Goal: Check status: Check status

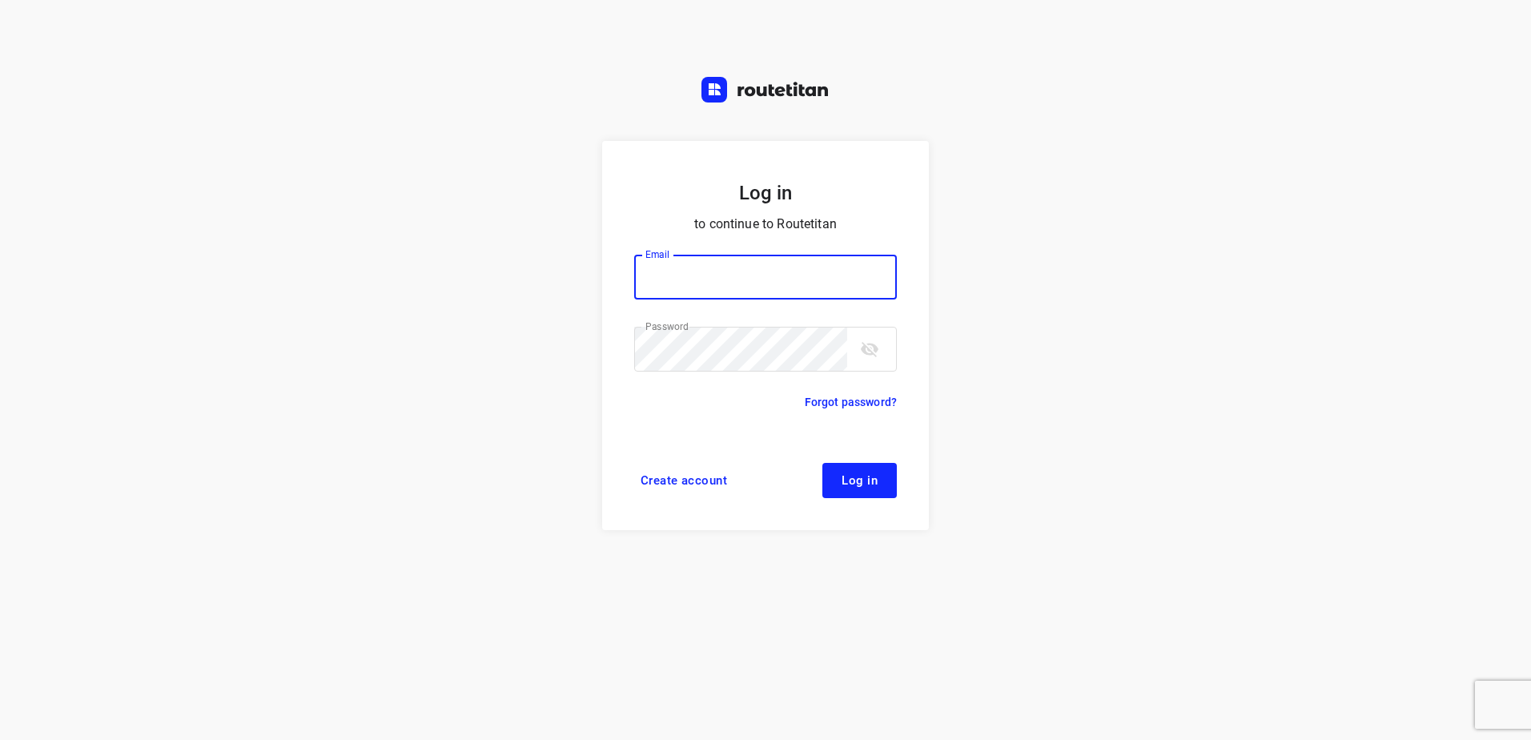
type input "horeca@kaddour.nl"
click at [842, 491] on button "Log in" at bounding box center [859, 480] width 74 height 35
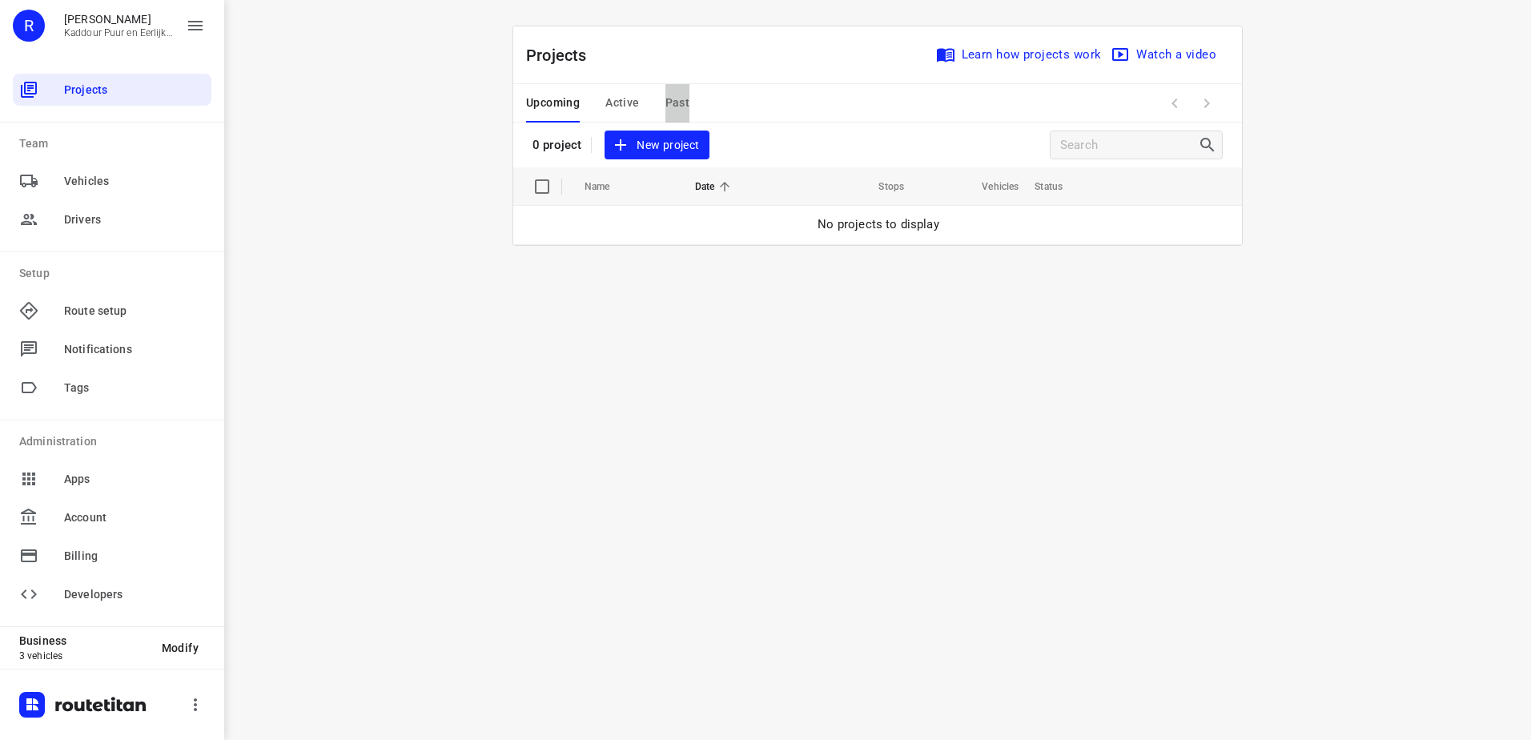
click at [668, 102] on span "Past" at bounding box center [677, 103] width 25 height 20
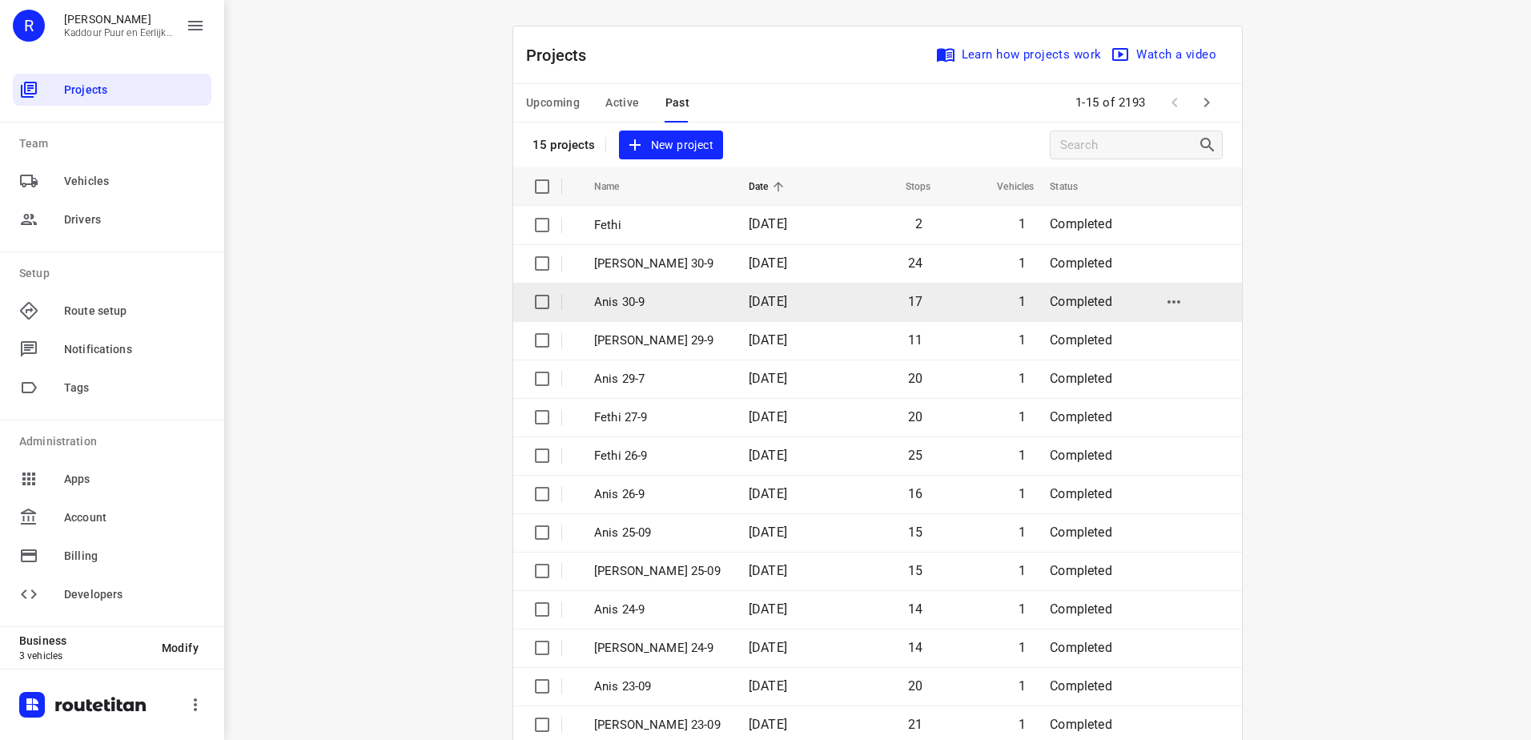
click at [697, 305] on p "Anis 30-9" at bounding box center [659, 302] width 131 height 18
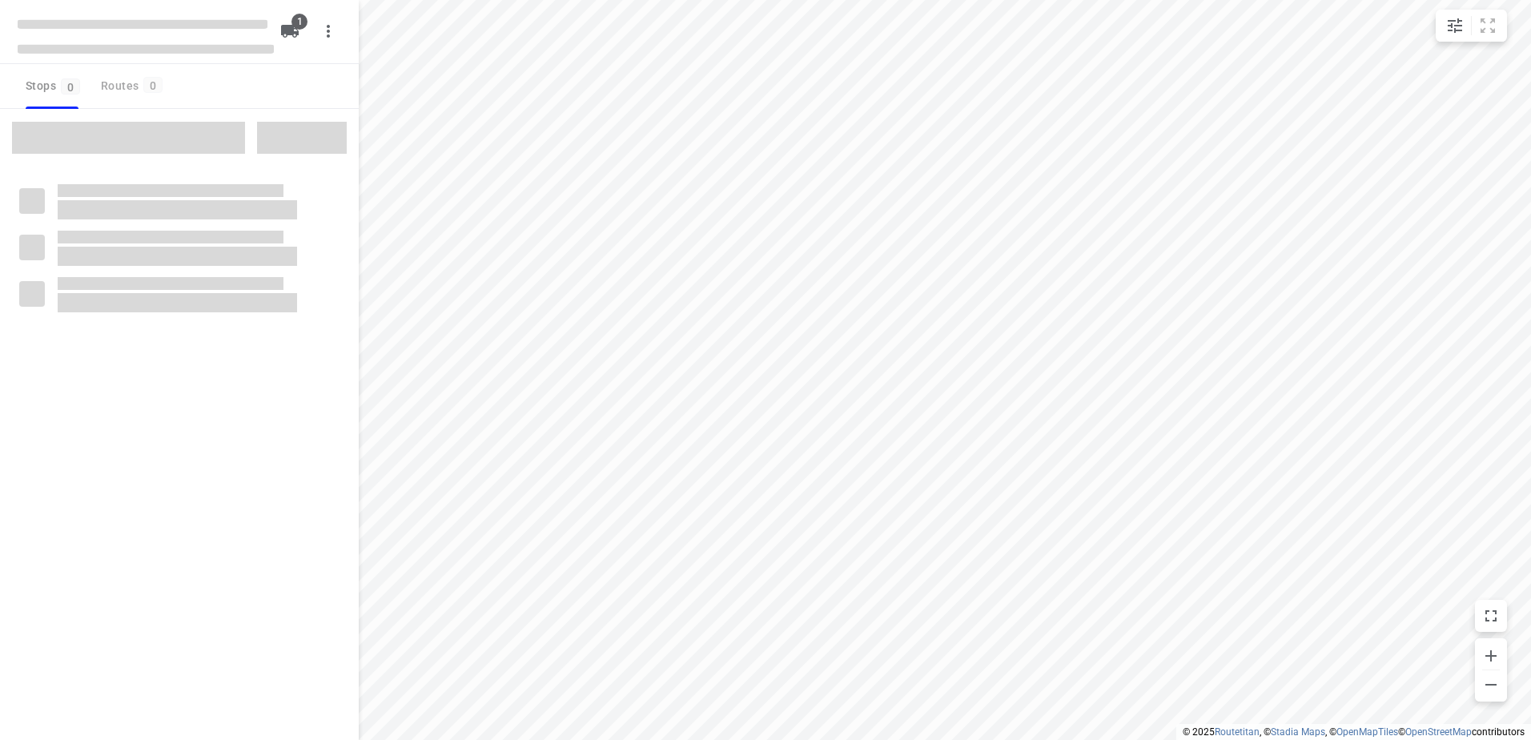
type input "distance"
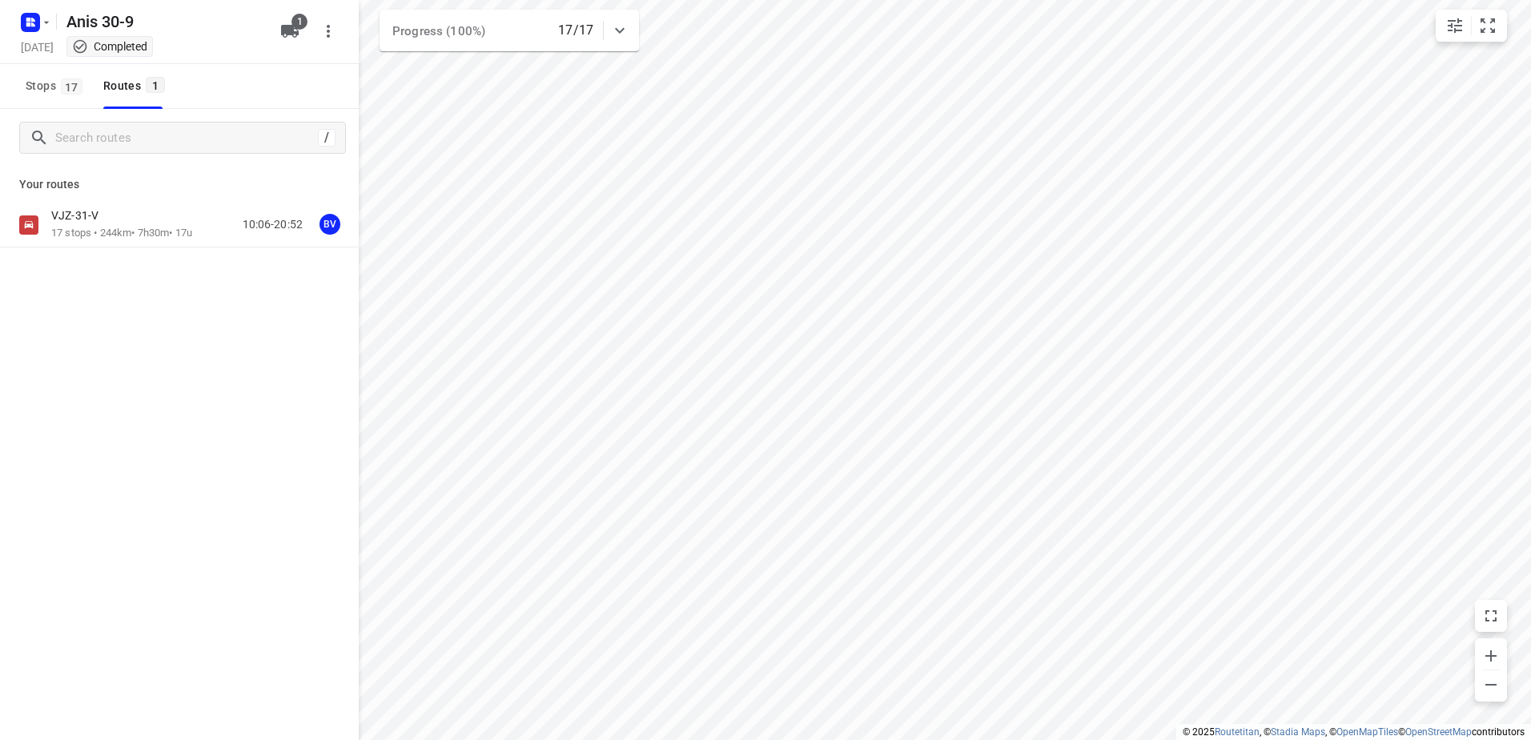
click at [114, 230] on p "17 stops • 244km • 7h30m • 17u" at bounding box center [121, 233] width 141 height 15
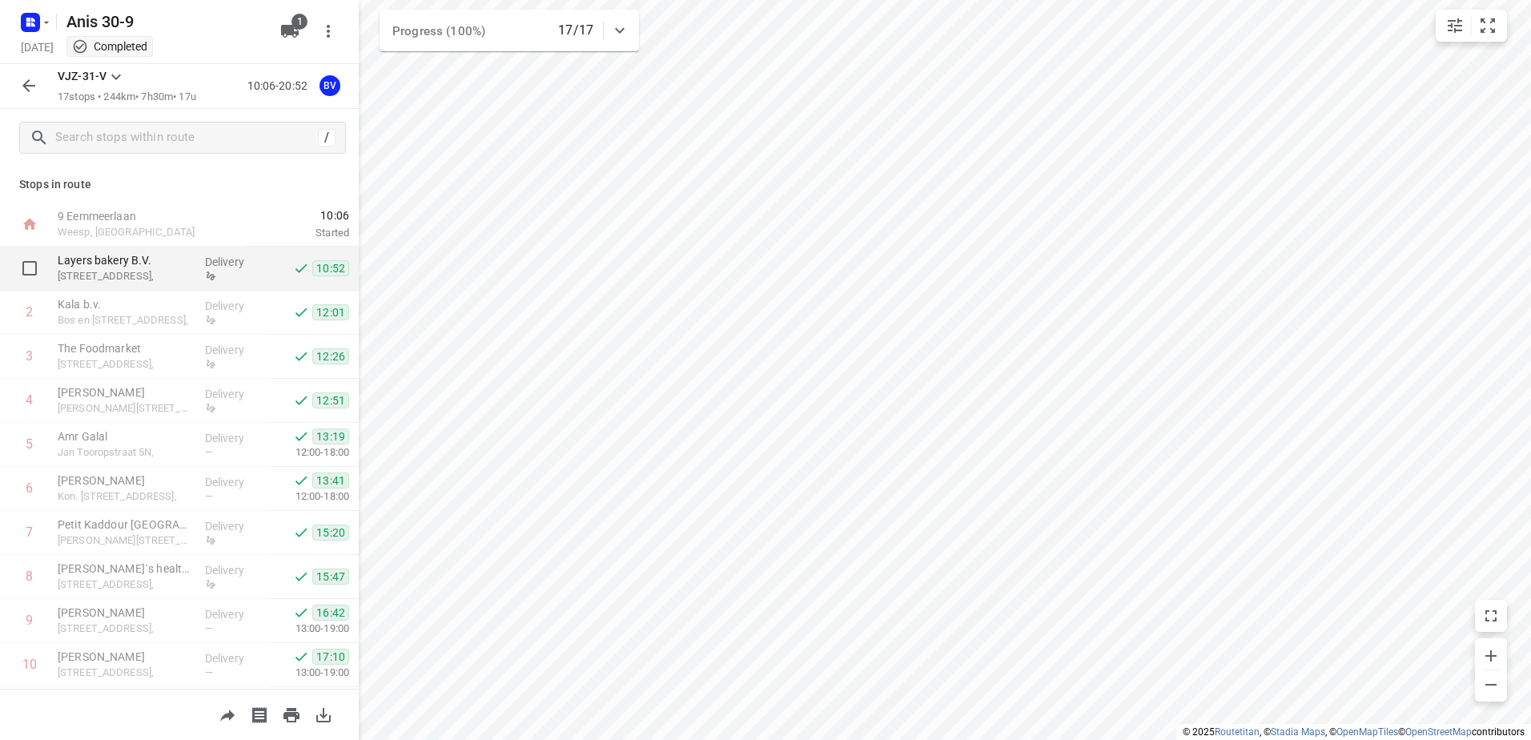
click at [211, 276] on icon at bounding box center [211, 276] width 12 height 12
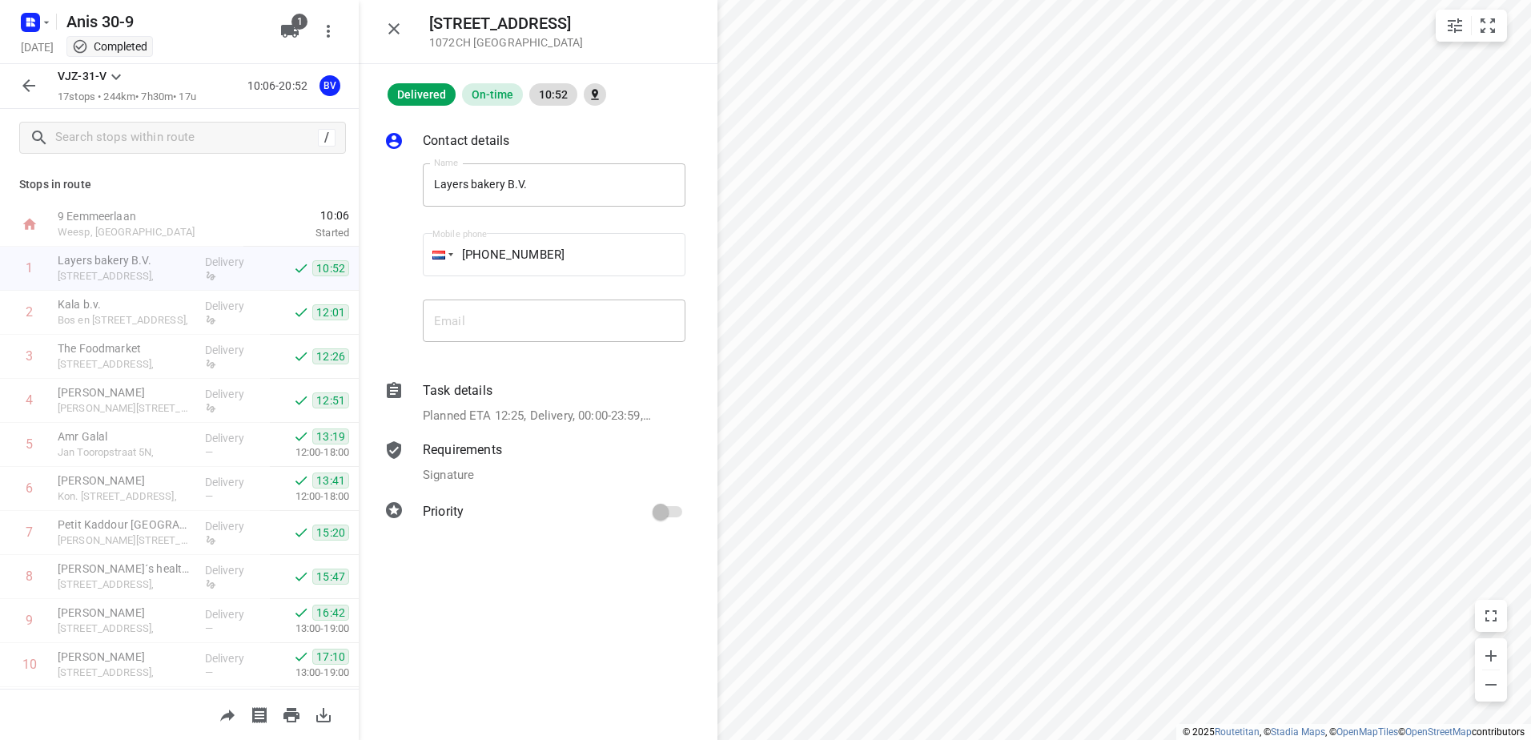
click at [492, 478] on div "Signature" at bounding box center [554, 475] width 263 height 18
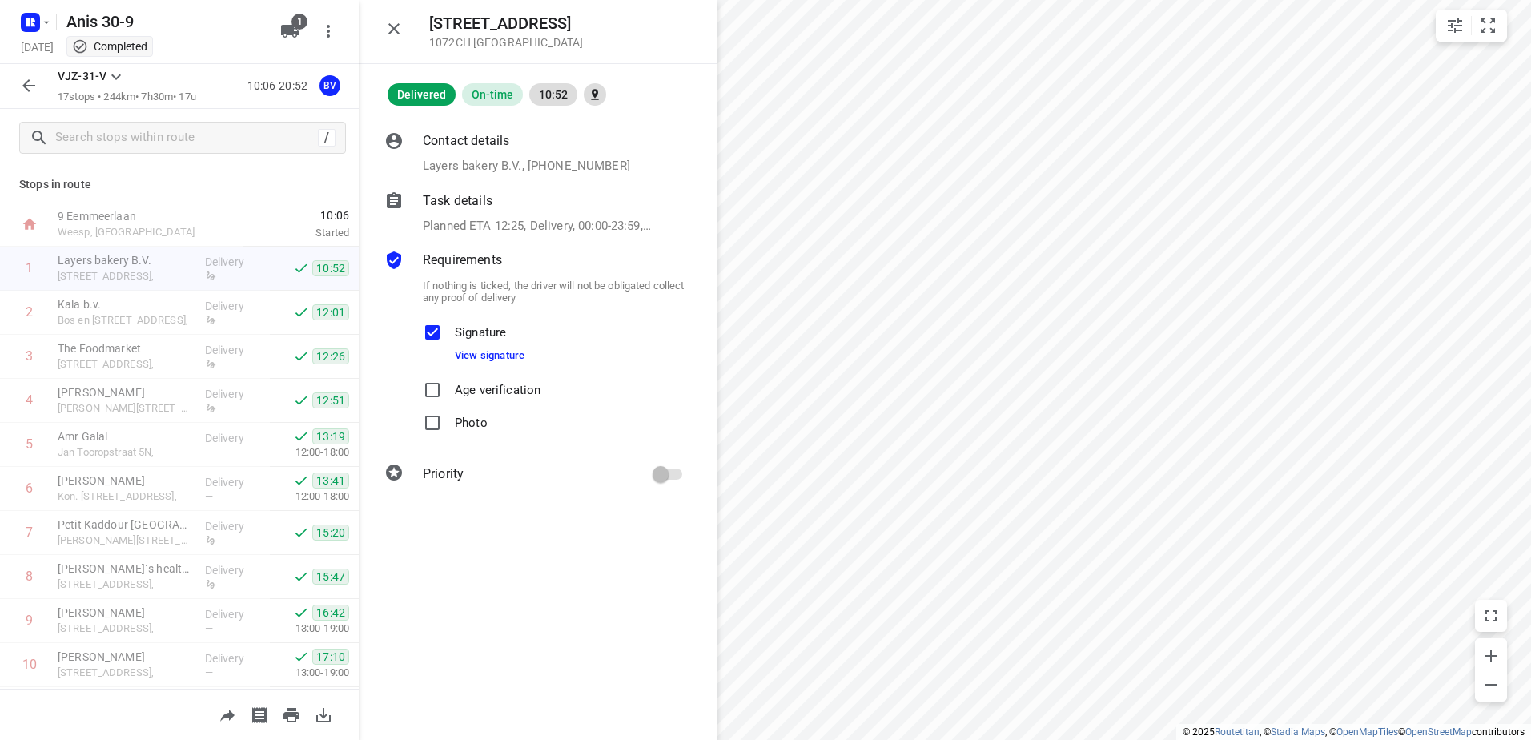
click at [496, 360] on link "View signature" at bounding box center [490, 355] width 70 height 12
click at [105, 307] on p "Kala b.v." at bounding box center [125, 304] width 135 height 16
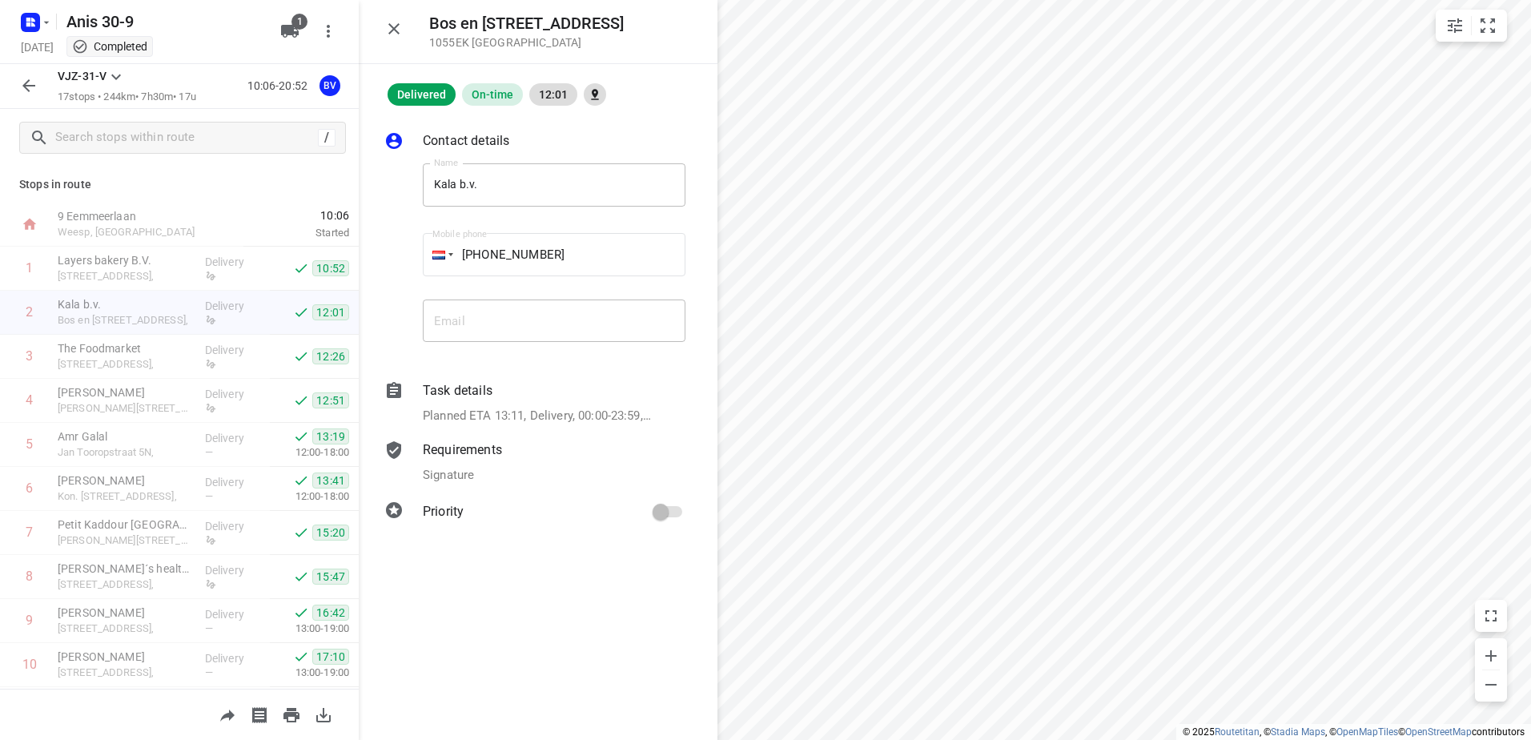
click at [484, 412] on p "Planned ETA 13:11, Delivery, 00:00-23:59, 15 Min, 1 Unit" at bounding box center [537, 416] width 228 height 18
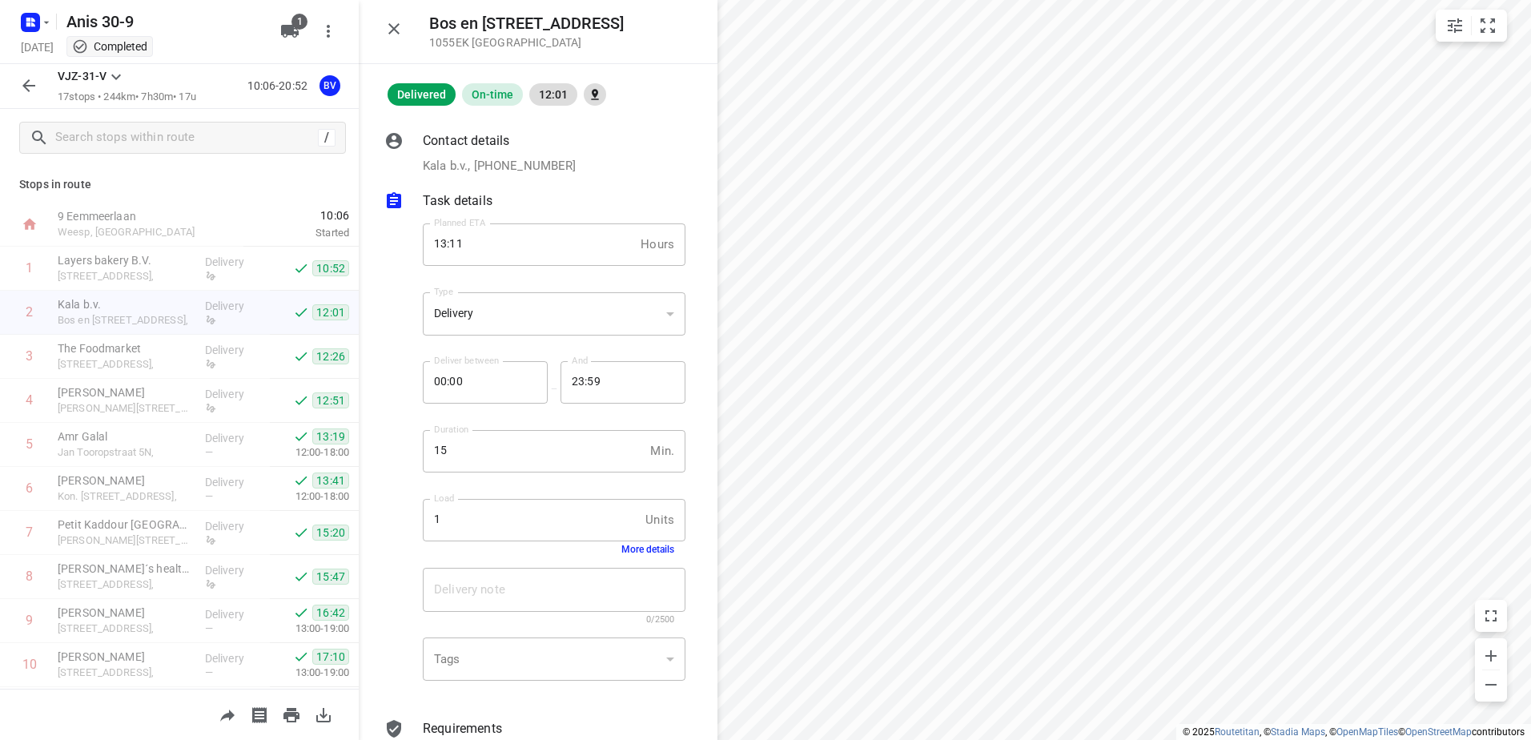
click at [465, 201] on p "Task details" at bounding box center [458, 200] width 70 height 19
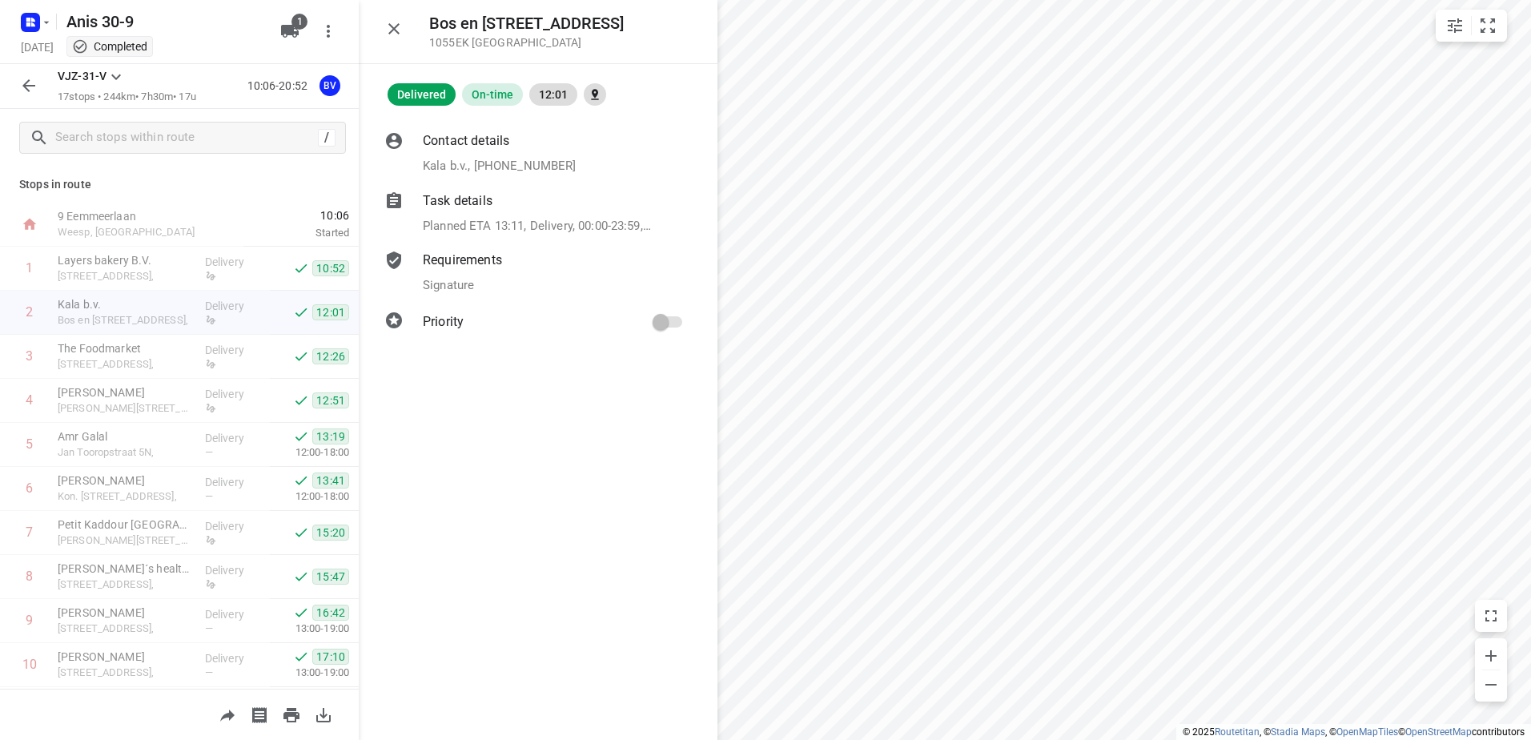
click at [452, 273] on div "Requirements Signature" at bounding box center [554, 272] width 269 height 50
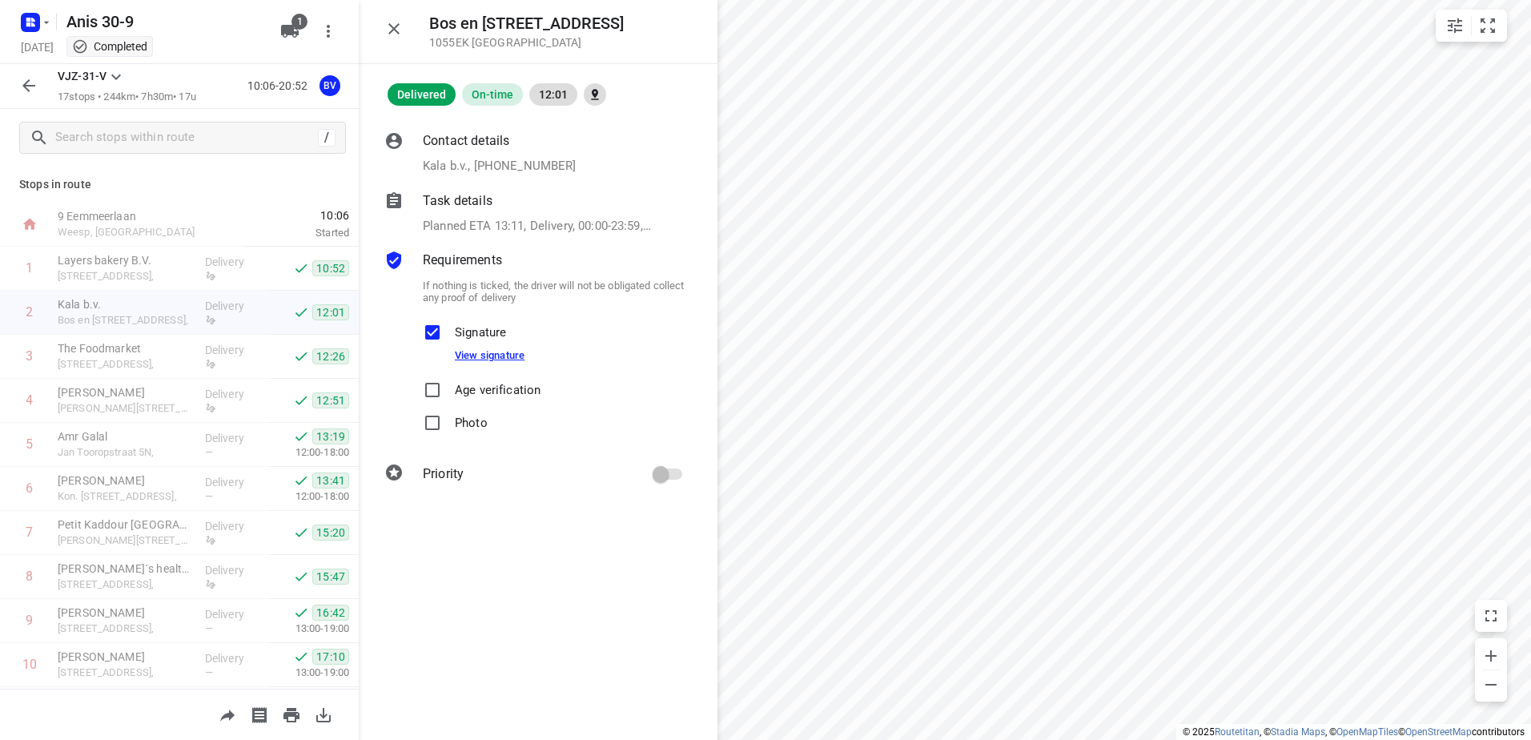
click at [483, 354] on link "View signature" at bounding box center [490, 355] width 70 height 12
click at [161, 352] on p "The Foodmarket" at bounding box center [125, 348] width 135 height 16
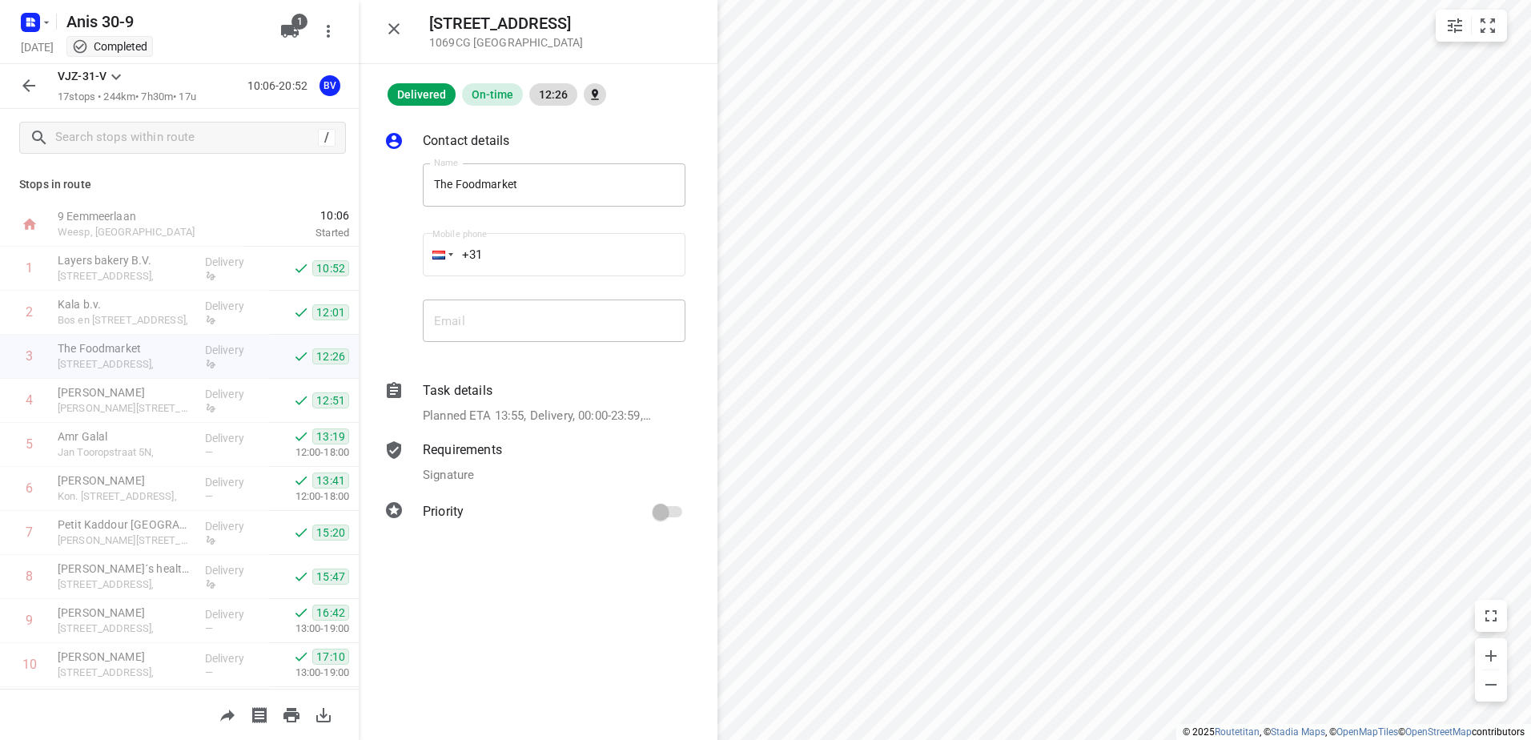
click at [463, 444] on p "Requirements" at bounding box center [462, 449] width 79 height 19
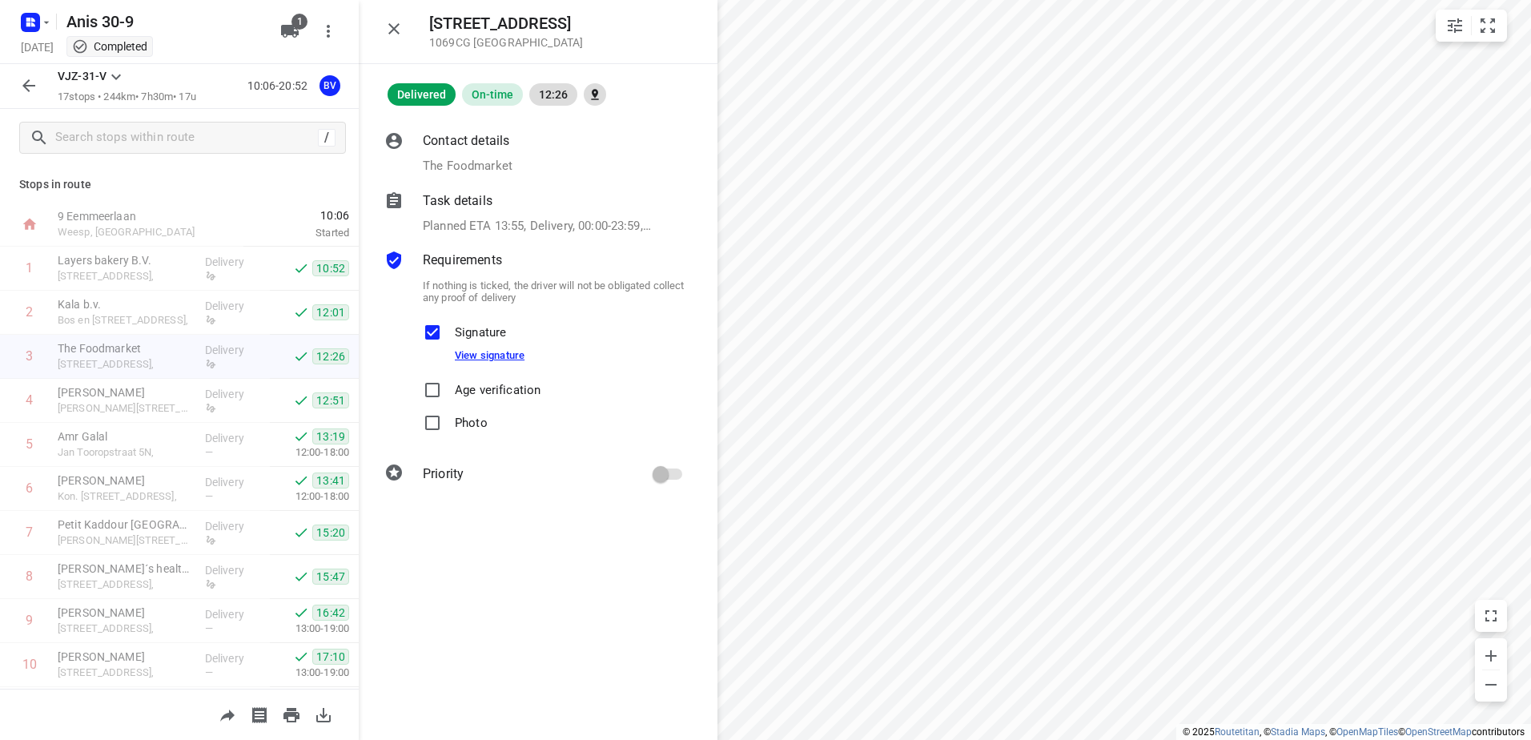
click at [473, 356] on link "View signature" at bounding box center [490, 355] width 70 height 12
click at [495, 352] on link "View signature" at bounding box center [490, 355] width 70 height 12
click at [140, 527] on p "Petit Kaddour [GEOGRAPHIC_DATA]" at bounding box center [125, 524] width 135 height 16
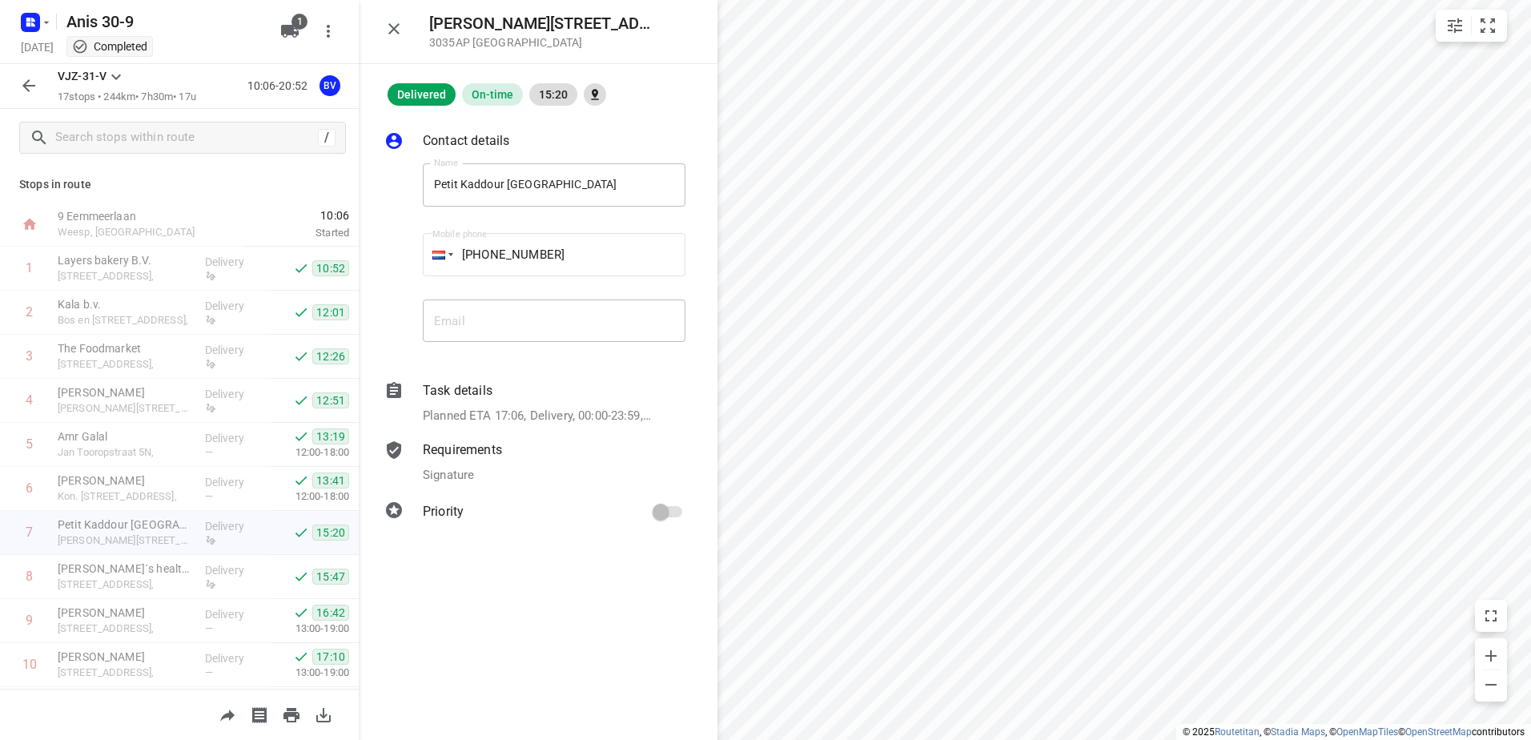
click at [452, 465] on div "Requirements Signature" at bounding box center [554, 462] width 269 height 50
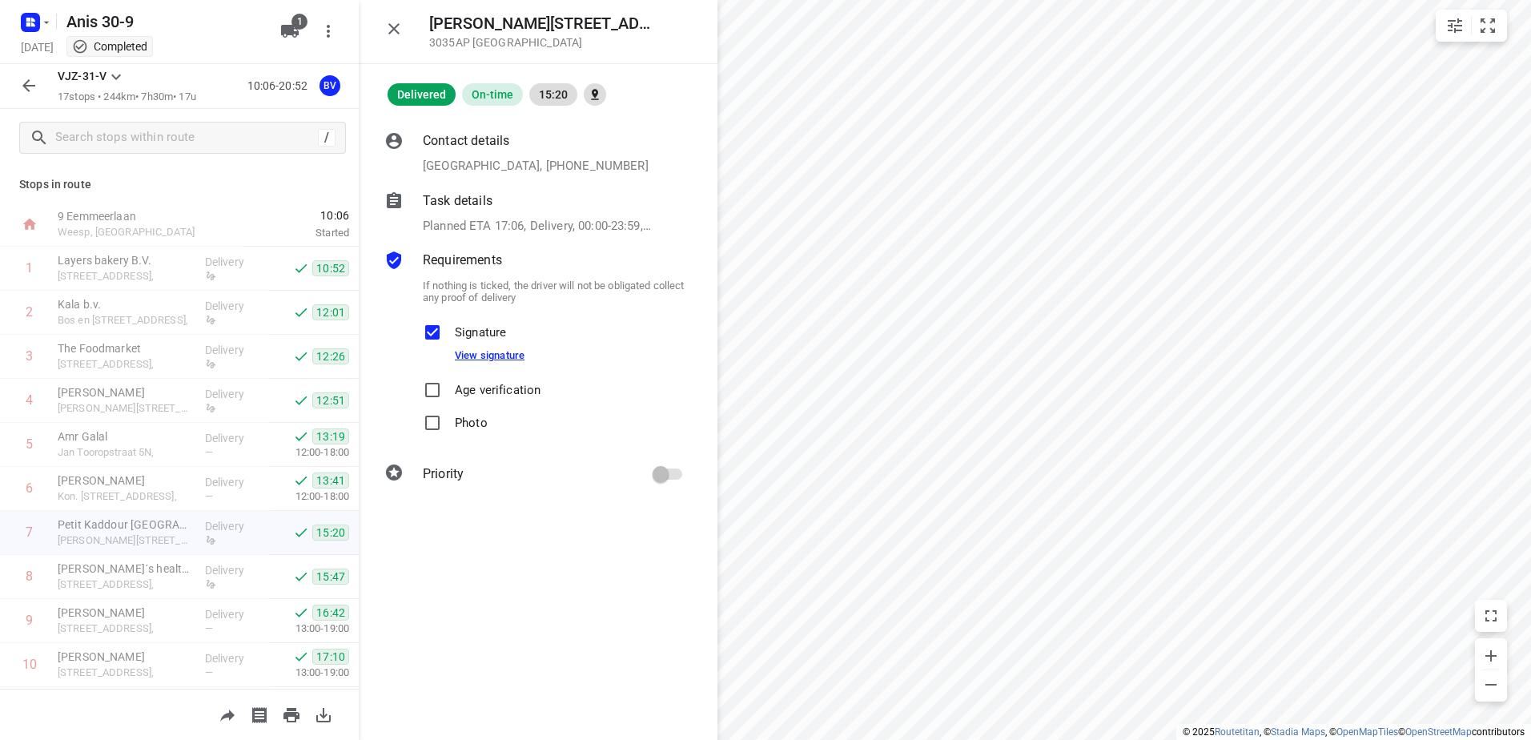
click at [468, 353] on link "View signature" at bounding box center [490, 355] width 70 height 12
click at [129, 574] on p "[PERSON_NAME]´s healthy kitchen" at bounding box center [125, 568] width 135 height 16
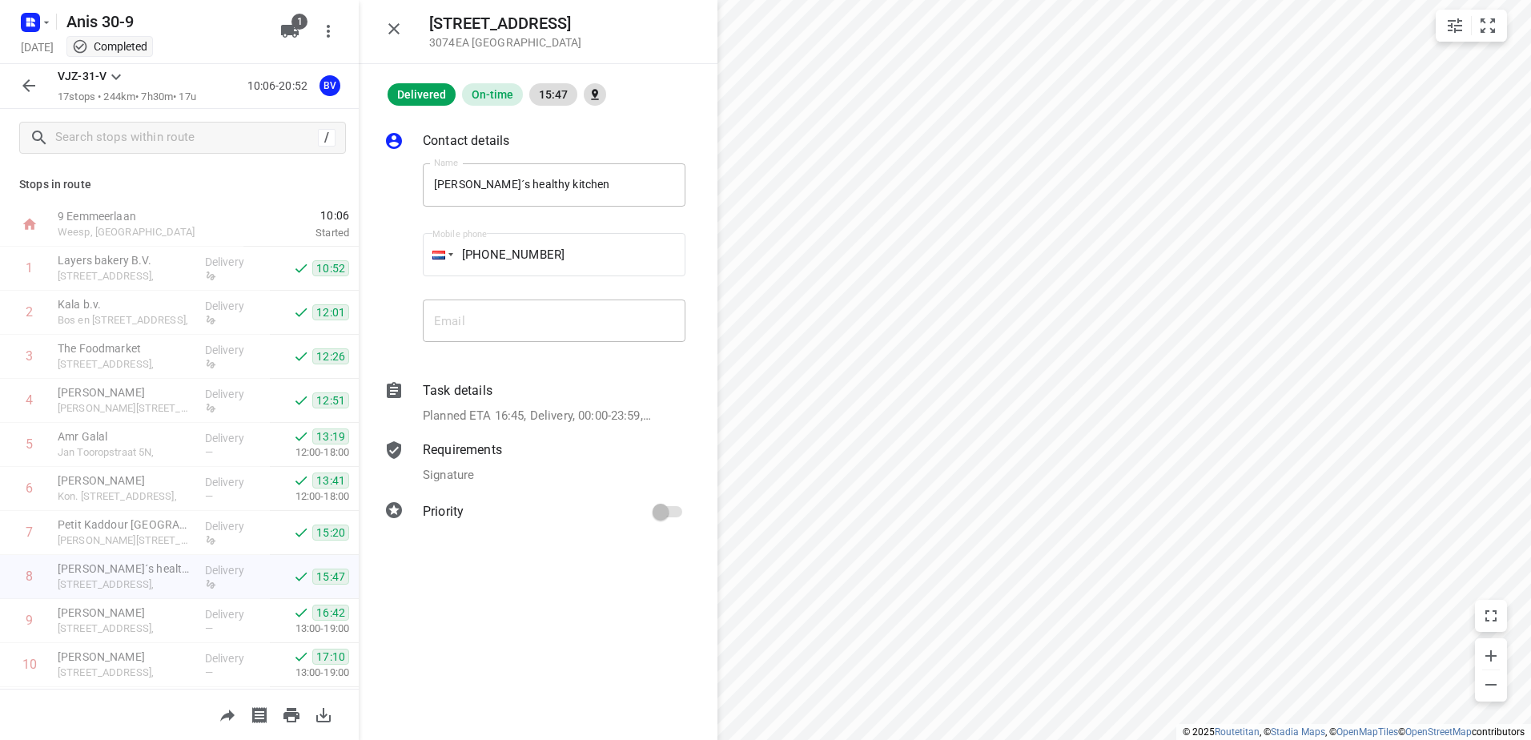
click at [458, 461] on div "Requirements Signature" at bounding box center [554, 462] width 269 height 50
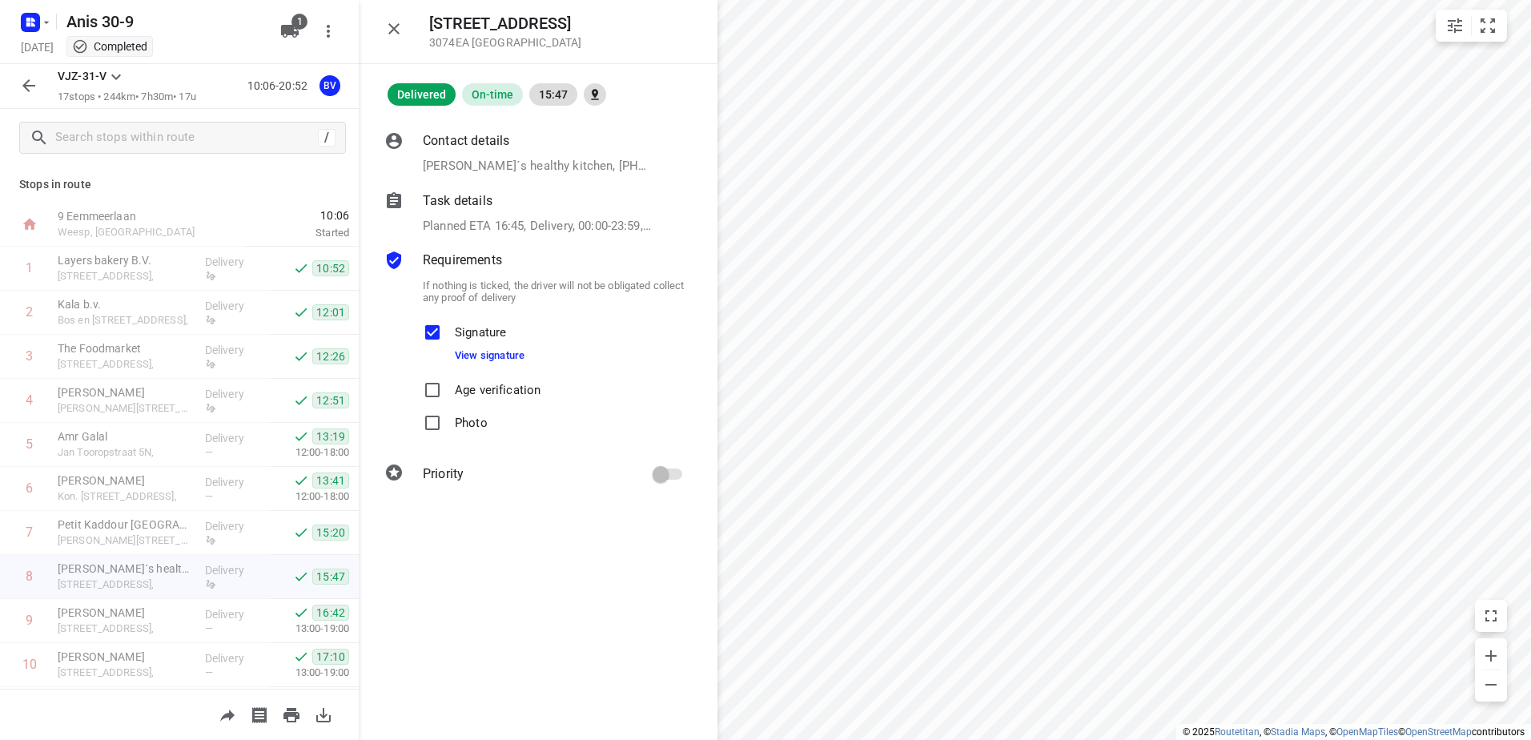
click at [476, 364] on span "Signature View signature" at bounding box center [490, 345] width 70 height 58
click at [476, 363] on span "Signature View signature" at bounding box center [490, 345] width 70 height 58
click at [477, 353] on link "View signature" at bounding box center [490, 355] width 70 height 12
click at [35, 26] on rect "button" at bounding box center [30, 22] width 19 height 19
click at [110, 56] on p "Back to projects" at bounding box center [99, 56] width 90 height 18
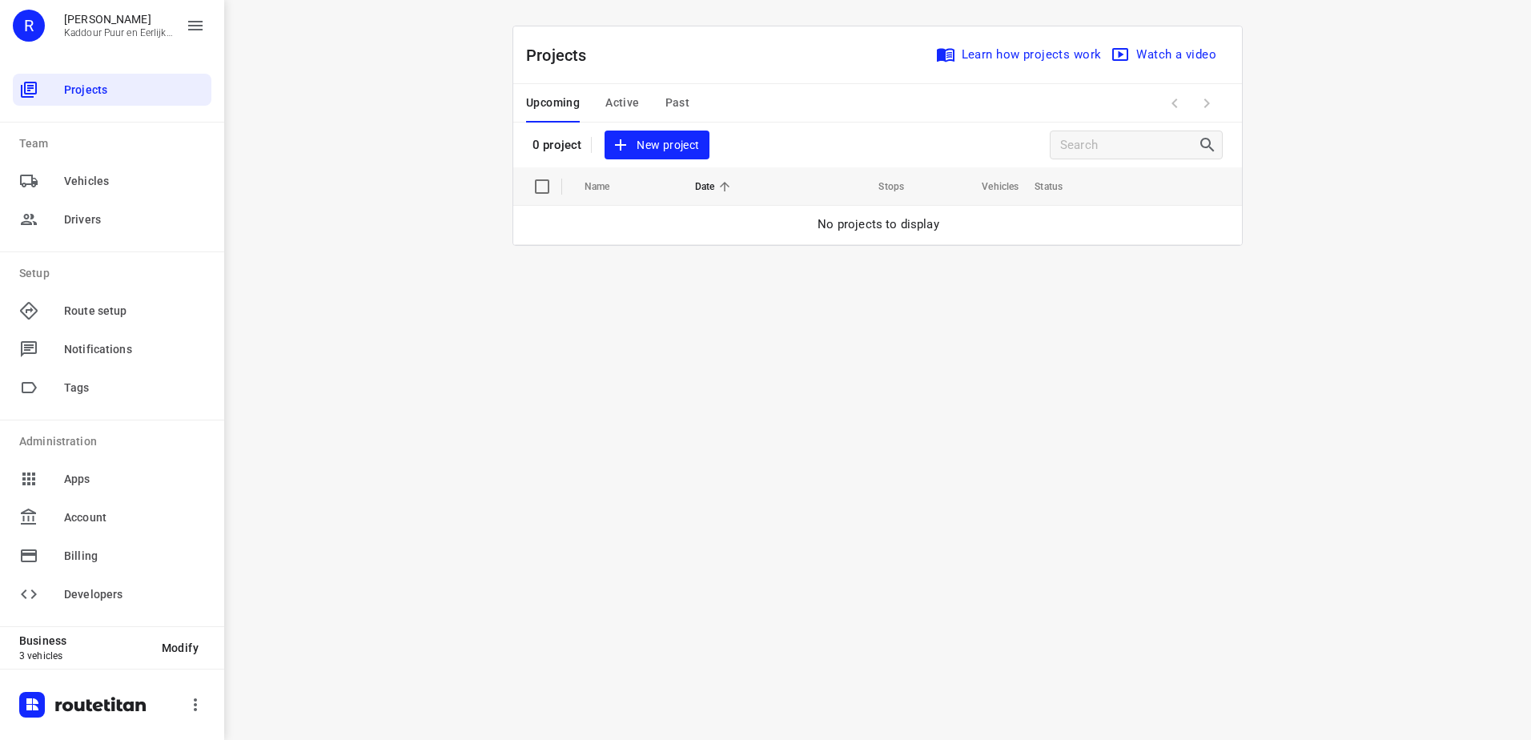
click at [661, 92] on div "Upcoming Active Past" at bounding box center [620, 103] width 189 height 38
click at [665, 93] on span "Past" at bounding box center [677, 103] width 25 height 20
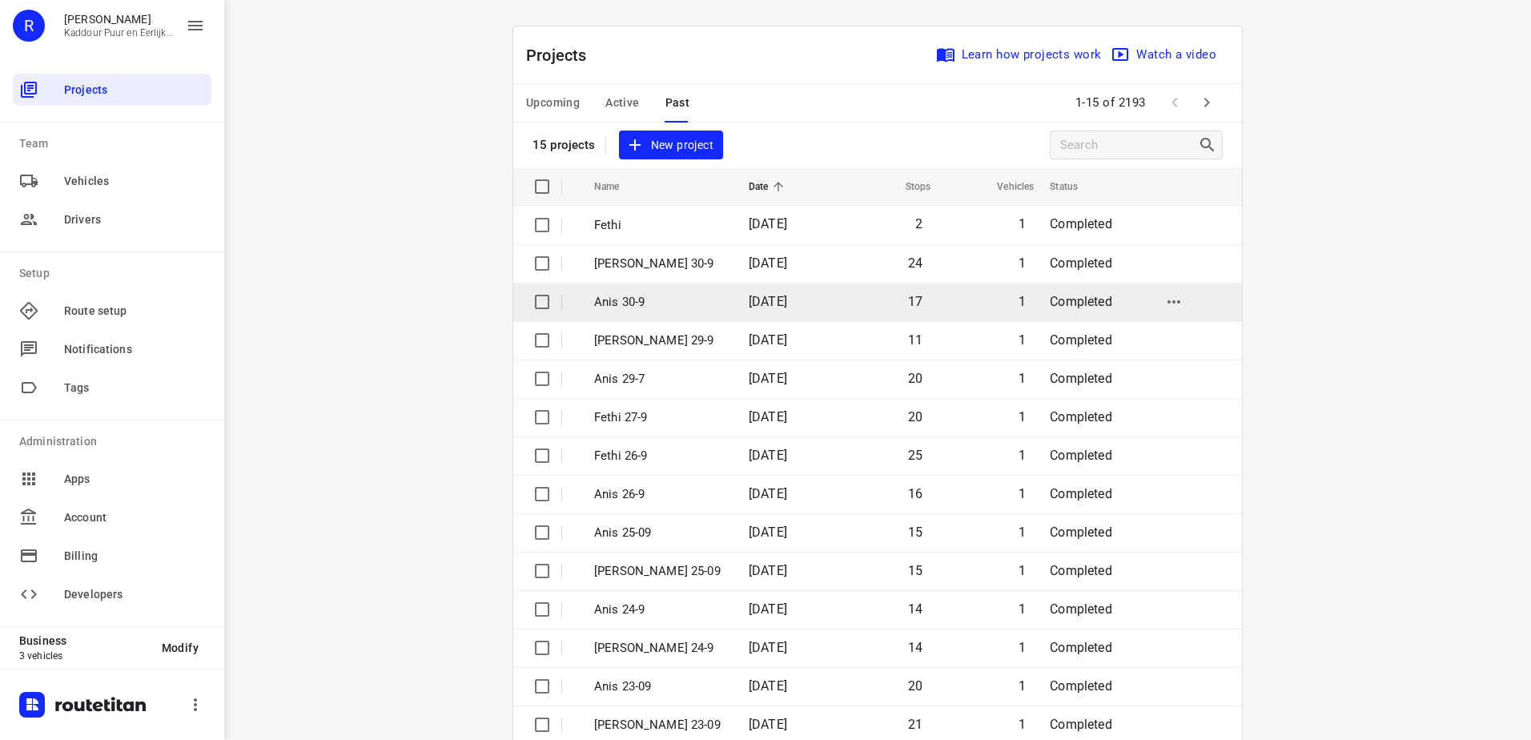
click at [677, 316] on td "Anis 30-9" at bounding box center [657, 302] width 158 height 38
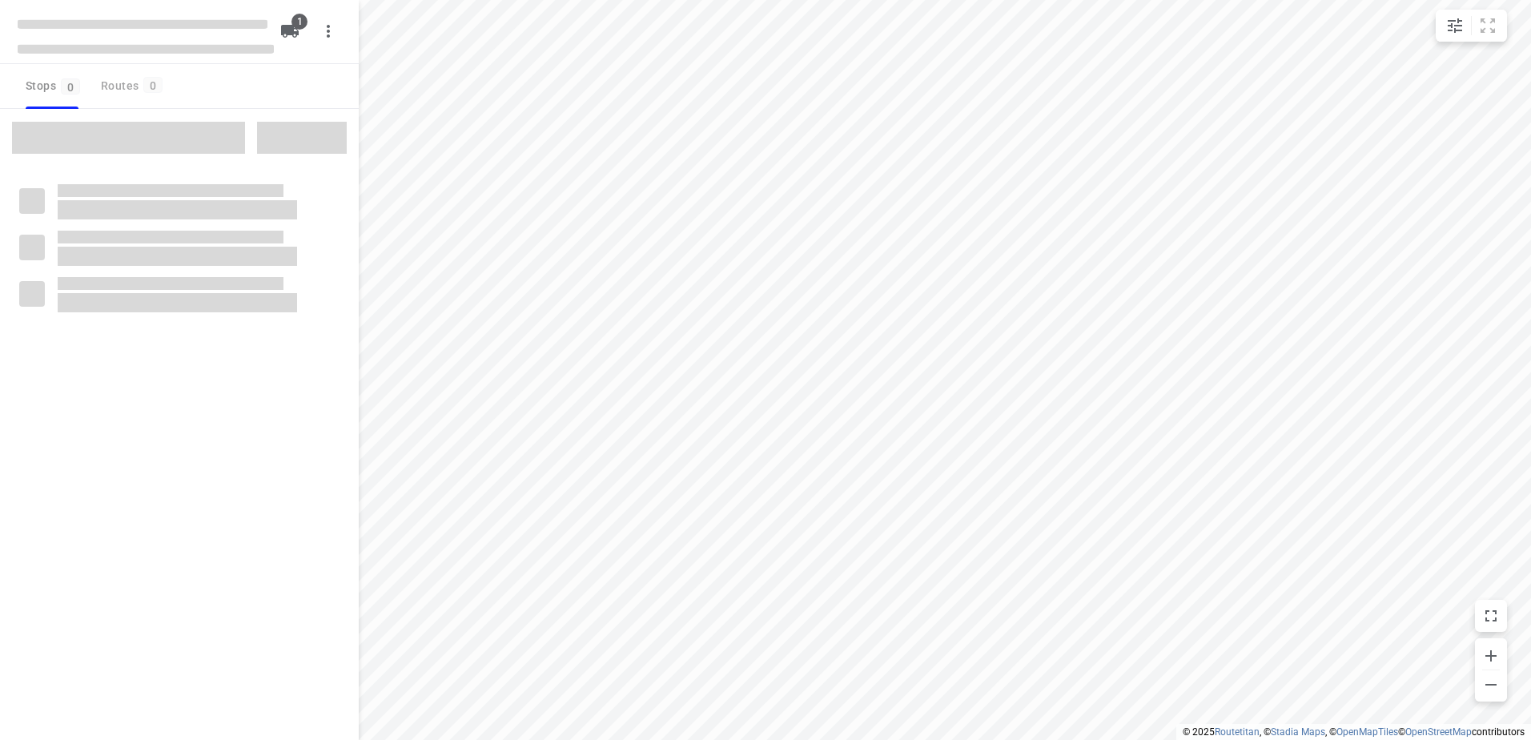
type input "distance"
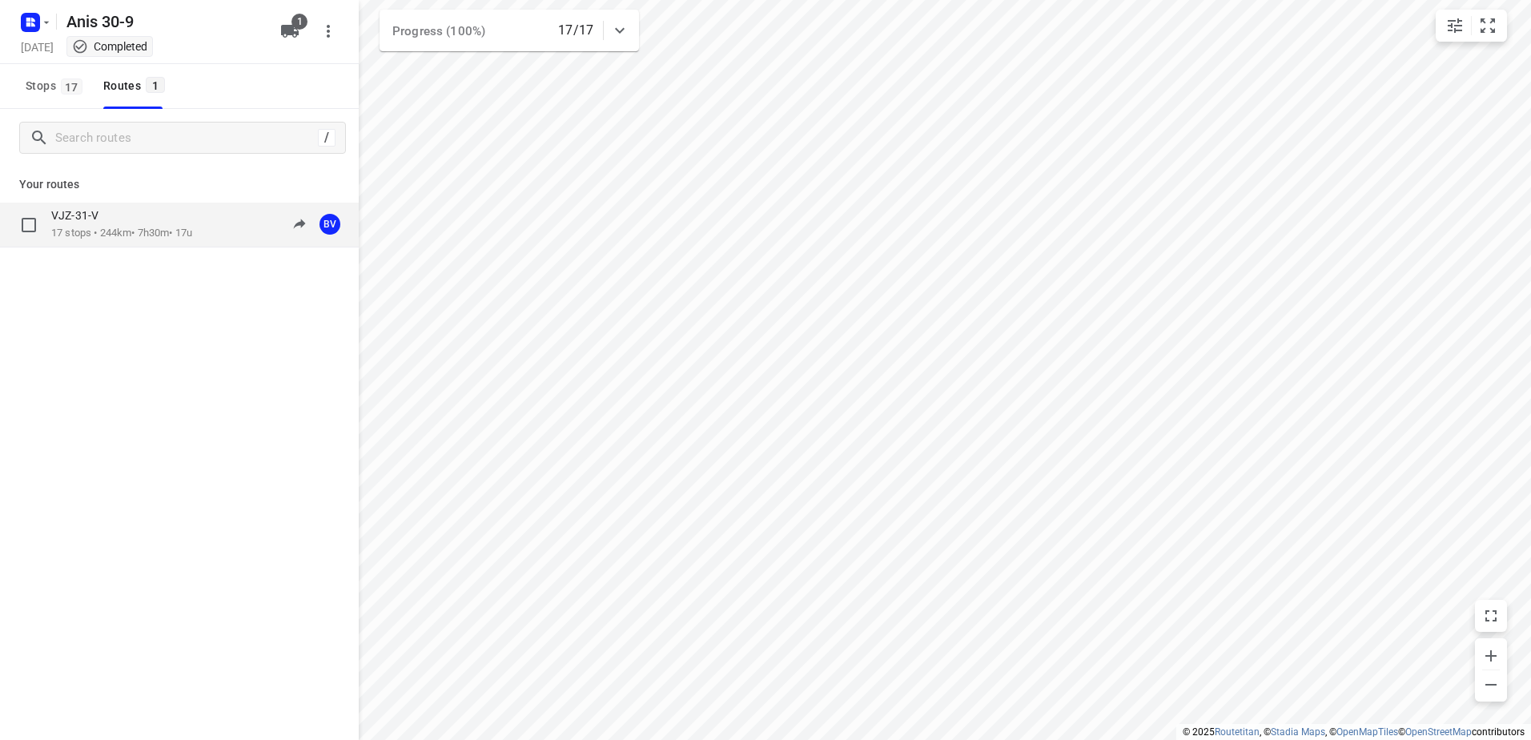
click at [128, 210] on div "VJZ-31-V" at bounding box center [121, 217] width 141 height 18
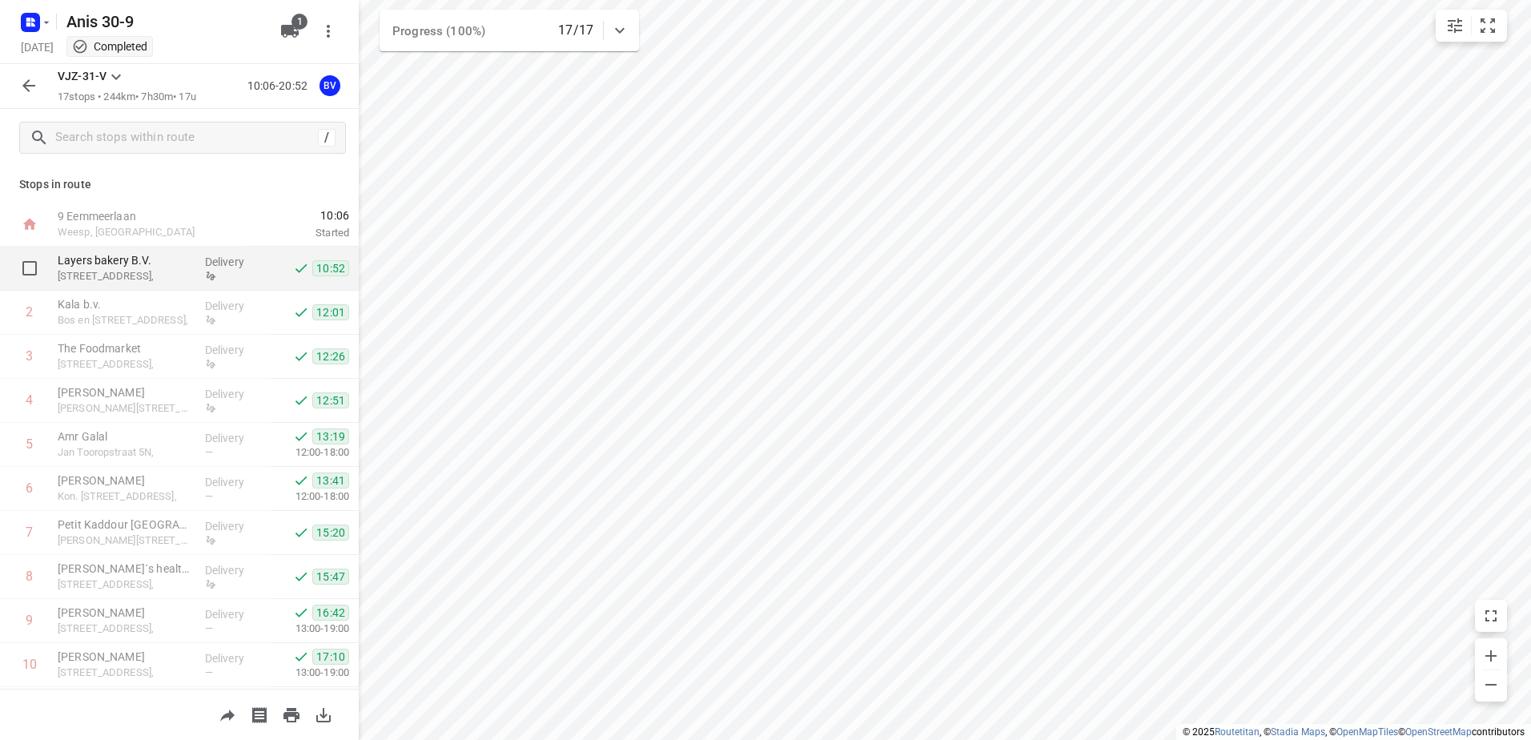
click at [165, 252] on p "Layers bakery B.V." at bounding box center [125, 260] width 135 height 16
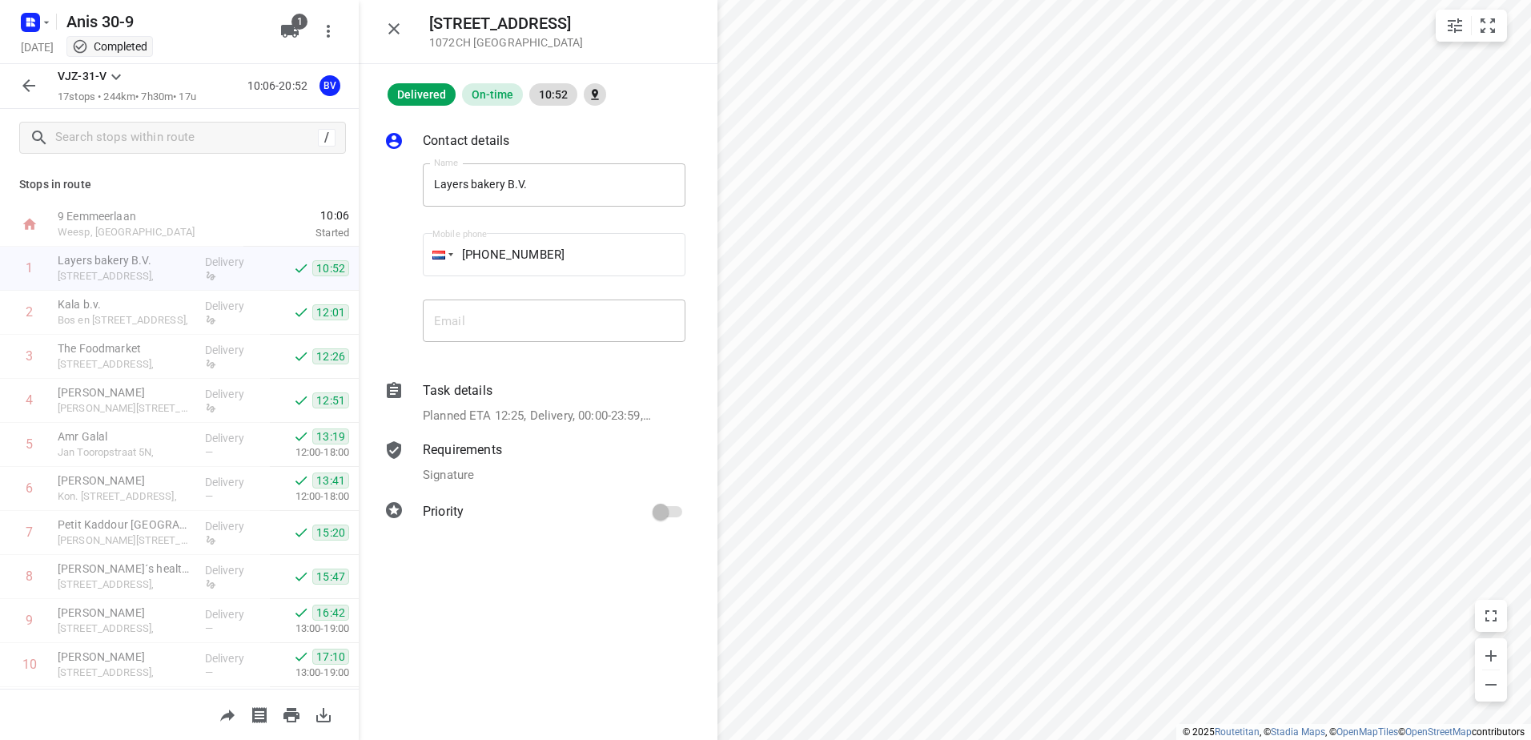
click at [492, 451] on p "Requirements" at bounding box center [462, 449] width 79 height 19
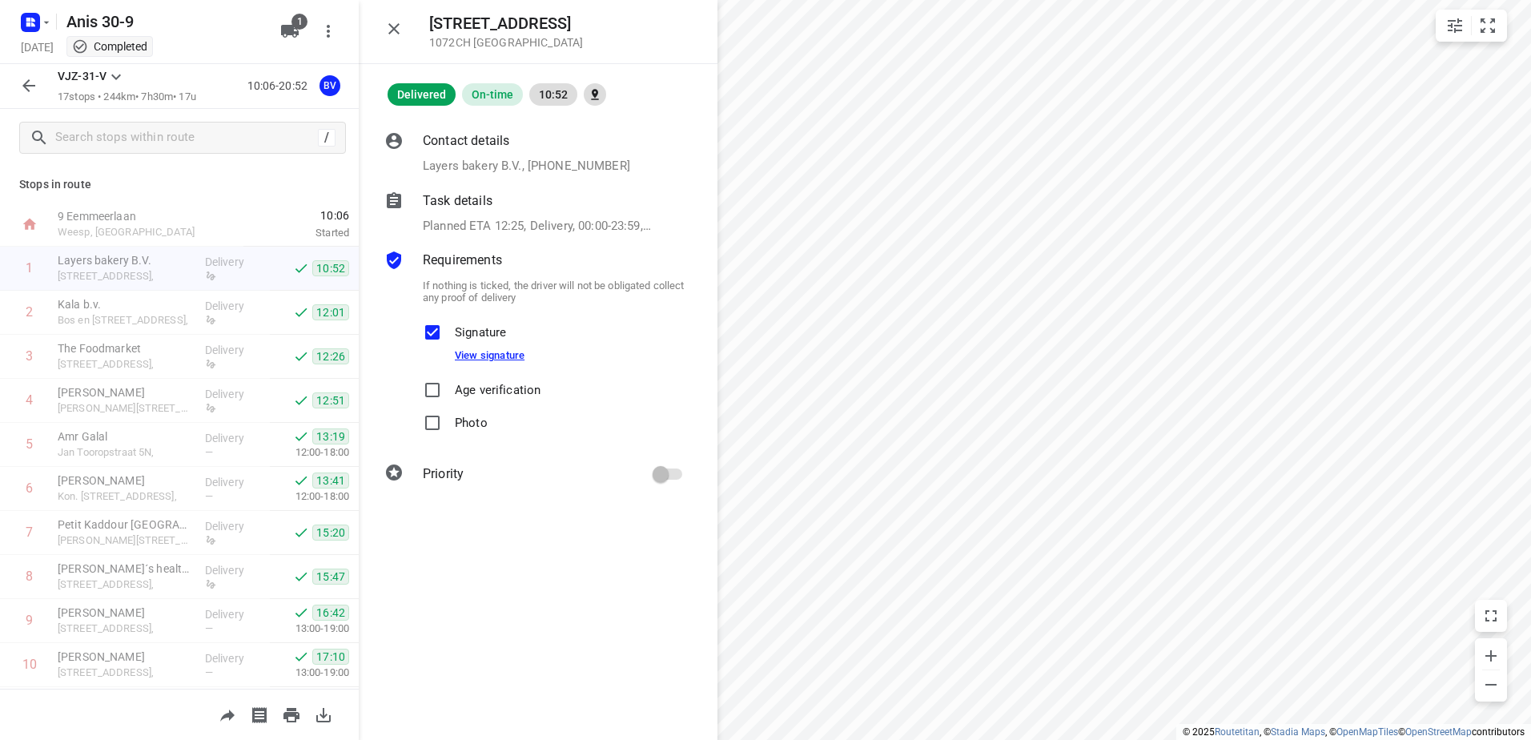
click at [478, 352] on link "View signature" at bounding box center [490, 355] width 70 height 12
click at [43, 28] on icon "button" at bounding box center [46, 22] width 13 height 13
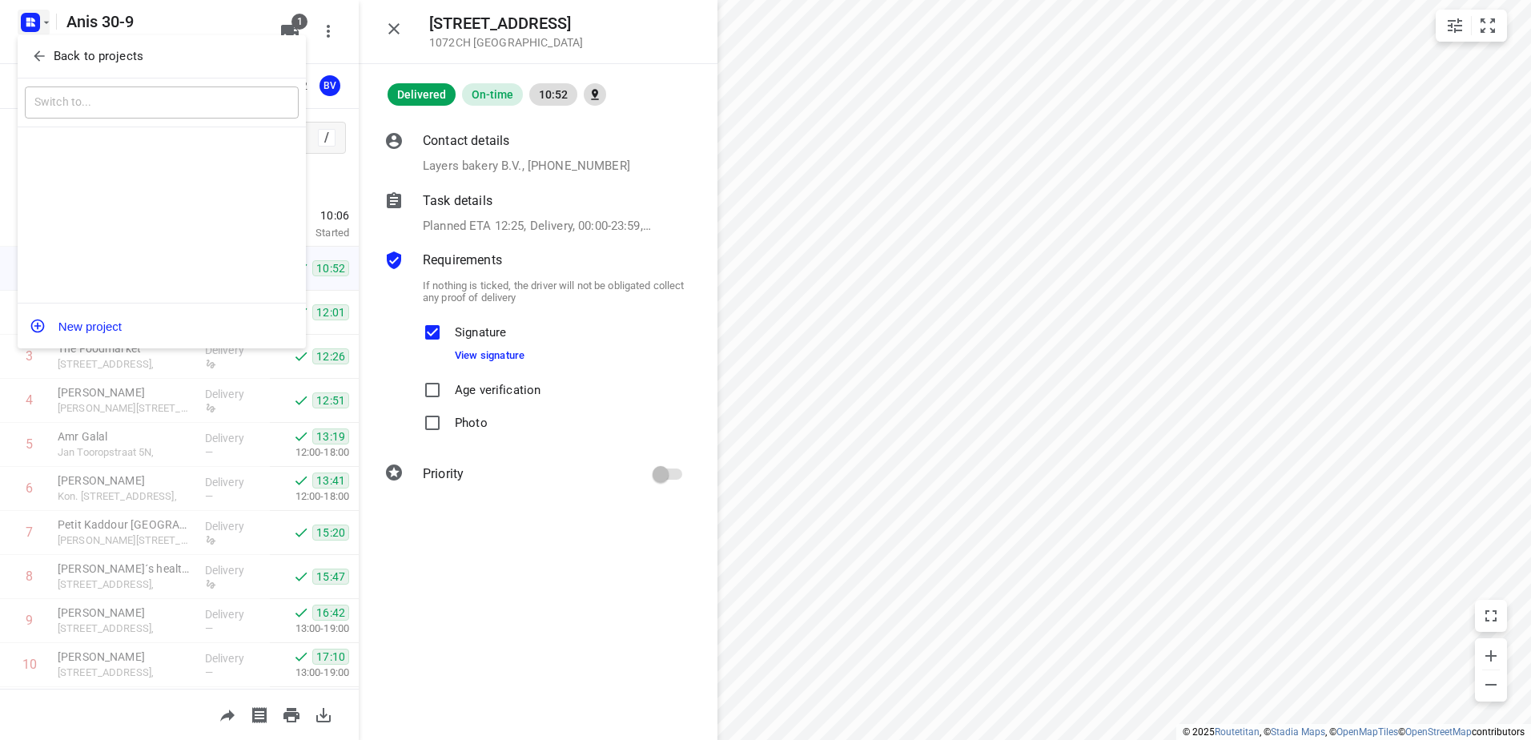
click at [71, 61] on p "Back to projects" at bounding box center [99, 56] width 90 height 18
